Goal: Find specific page/section: Find specific page/section

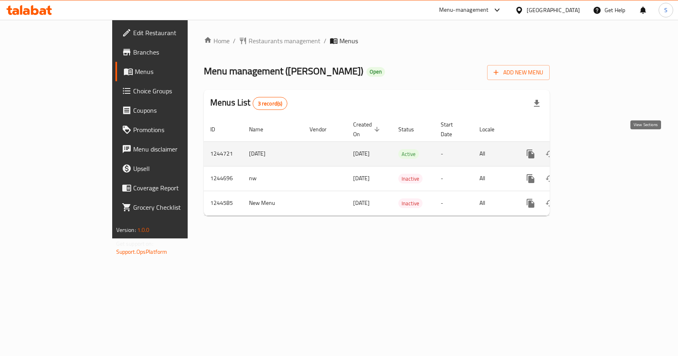
click at [592, 150] on icon "enhanced table" at bounding box center [588, 153] width 7 height 7
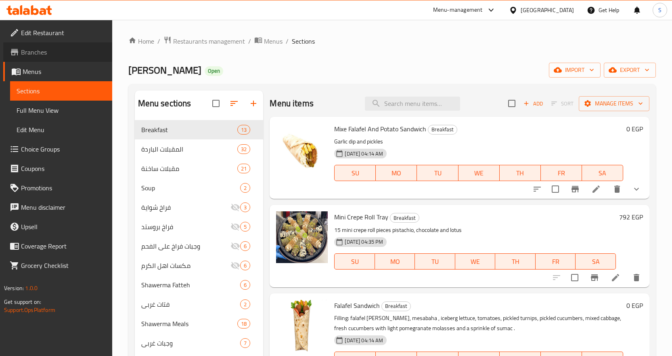
click at [37, 53] on span "Branches" at bounding box center [63, 52] width 85 height 10
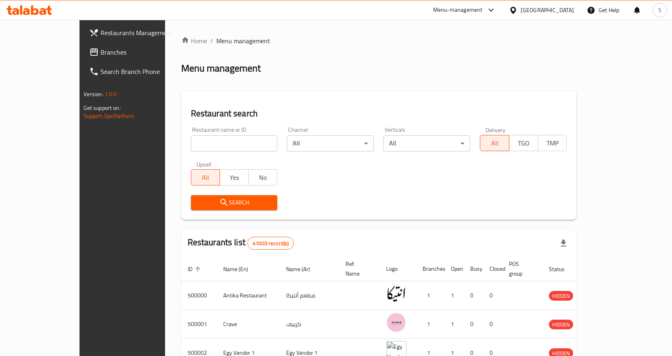
drag, startPoint x: 176, startPoint y: 134, endPoint x: 181, endPoint y: 143, distance: 10.2
click at [191, 137] on div "Restaurant name or ID Restaurant name or ID" at bounding box center [234, 139] width 87 height 25
click at [191, 143] on input "search" at bounding box center [234, 143] width 87 height 16
paste input "693038"
type input "693038"
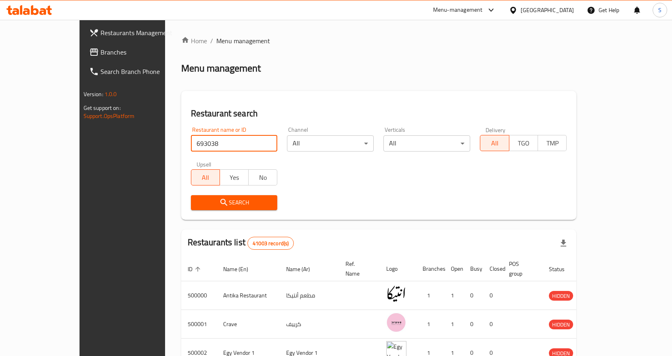
click button "Search" at bounding box center [234, 202] width 87 height 15
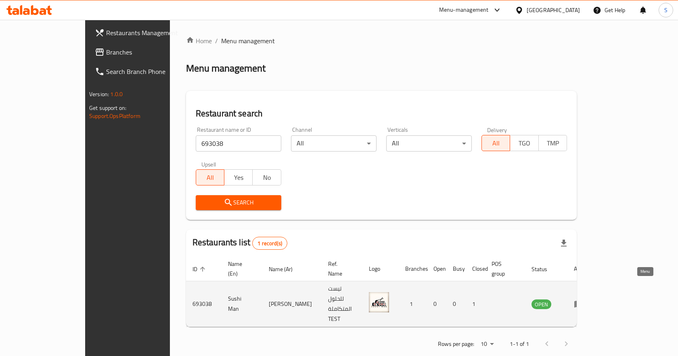
click at [583, 301] on icon "enhanced table" at bounding box center [578, 304] width 9 height 7
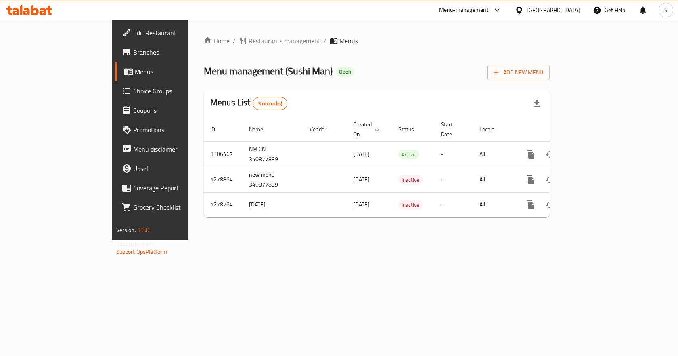
click at [133, 53] on span "Branches" at bounding box center [176, 52] width 86 height 10
